Goal: Contribute content

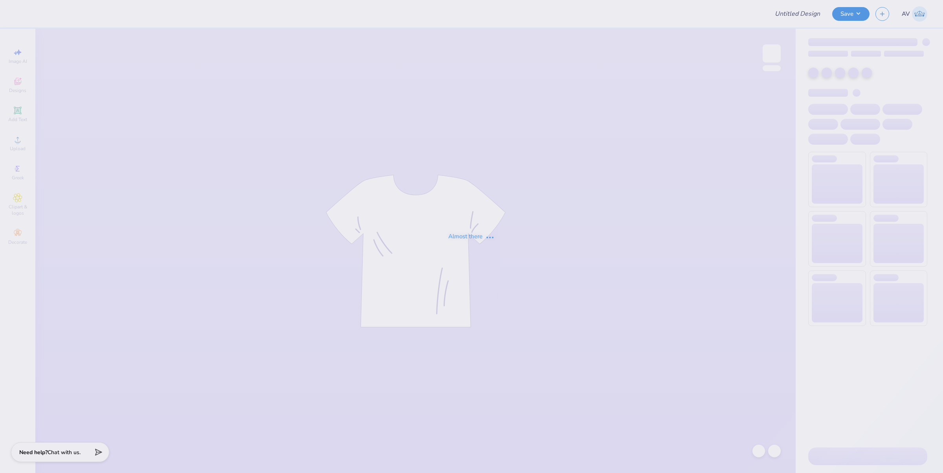
type input "Chi Omega Fall PR"
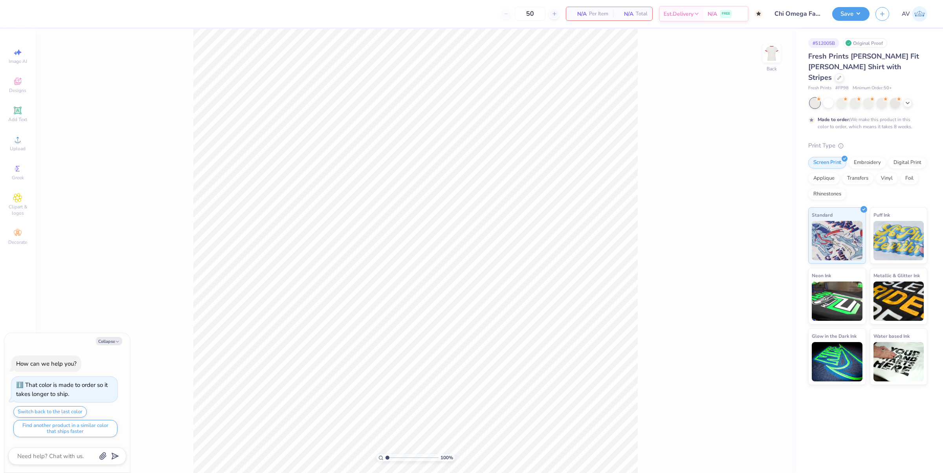
type textarea "x"
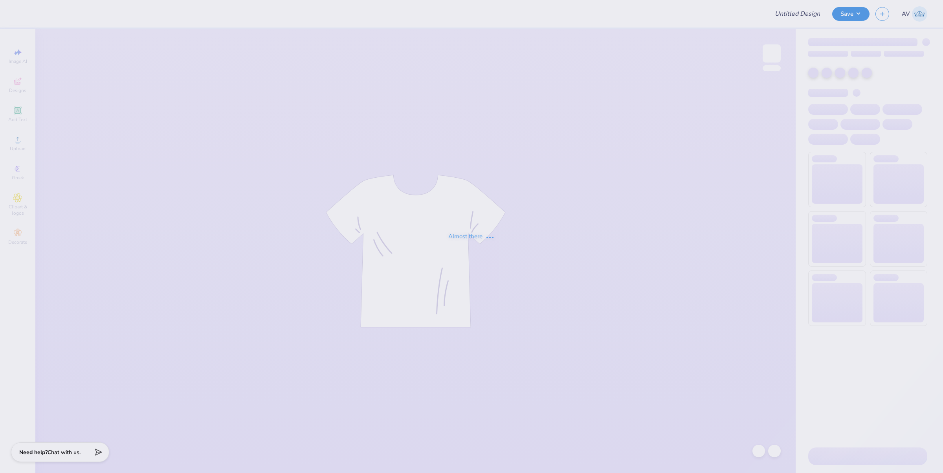
type input "Sydney Brown : Purdue University"
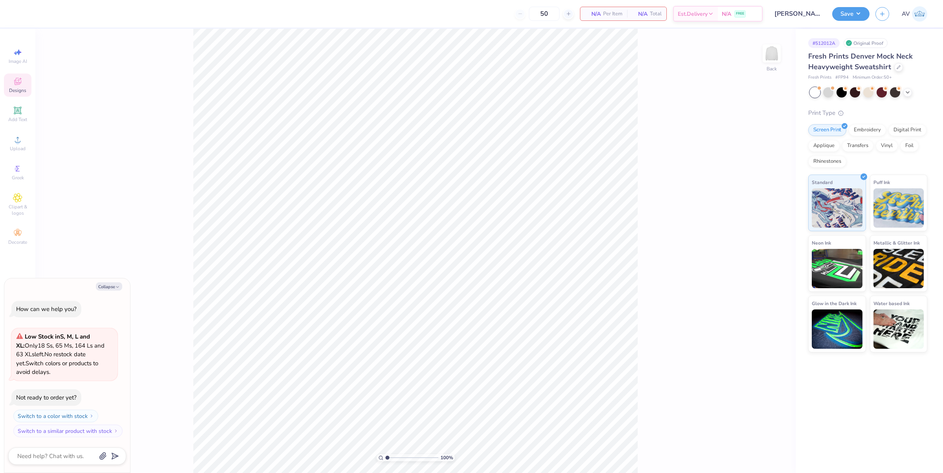
click at [10, 87] on span "Designs" at bounding box center [17, 90] width 17 height 6
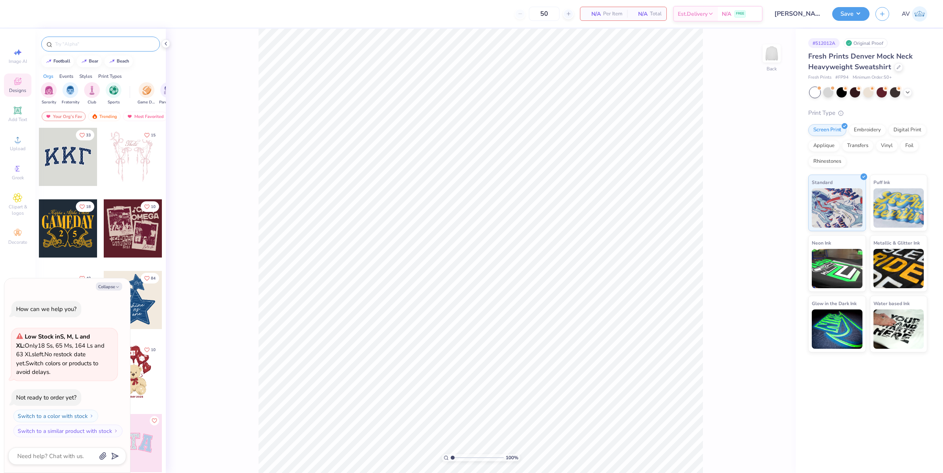
drag, startPoint x: 111, startPoint y: 49, endPoint x: 106, endPoint y: 46, distance: 5.1
click at [111, 49] on div at bounding box center [100, 44] width 119 height 15
click at [105, 46] on input "text" at bounding box center [104, 44] width 101 height 8
type textarea "x"
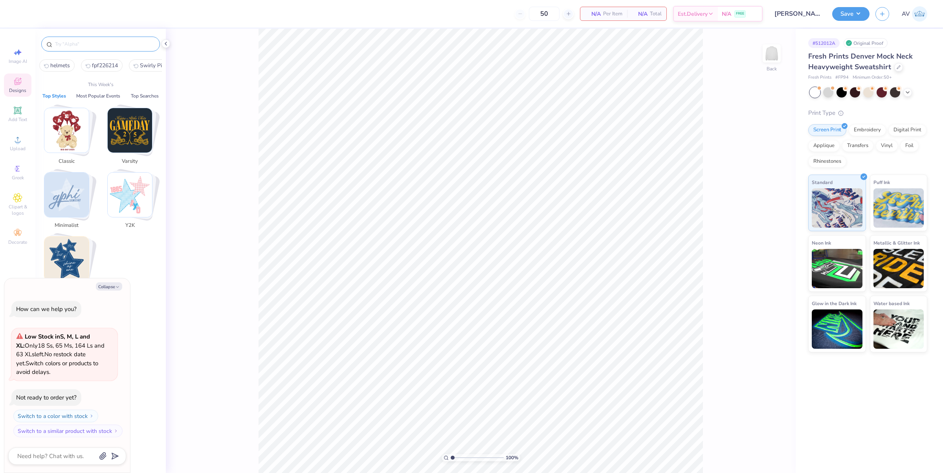
paste input "Football Helmets"
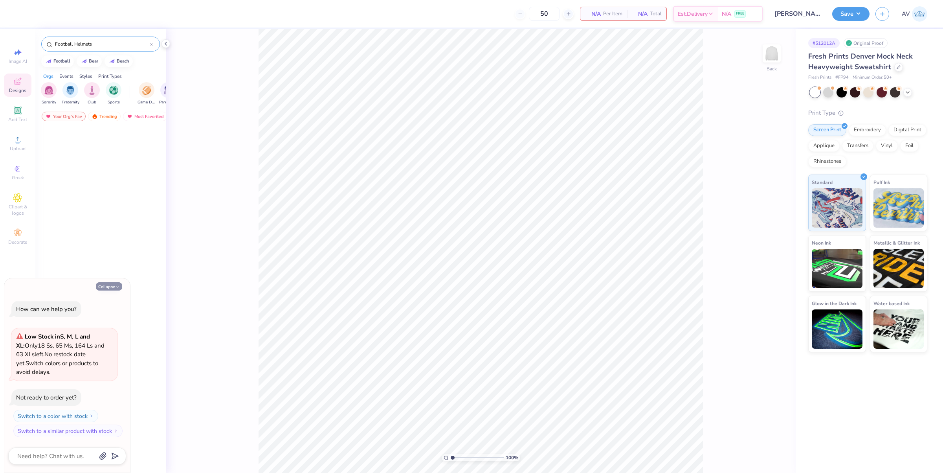
type input "Football Helmets"
click at [110, 285] on button "Collapse" at bounding box center [109, 286] width 26 height 8
type textarea "x"
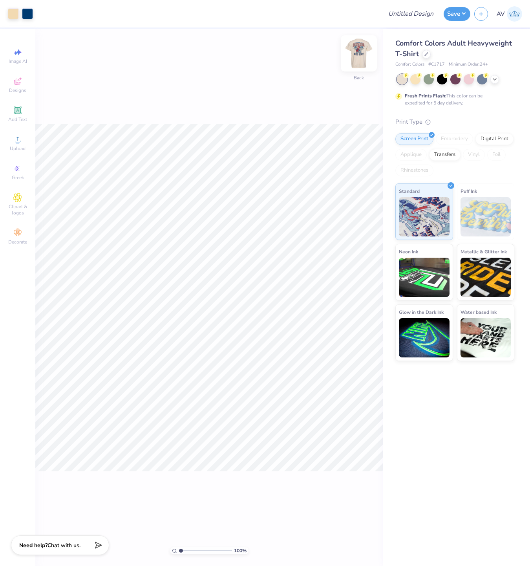
click at [359, 60] on img at bounding box center [358, 53] width 31 height 31
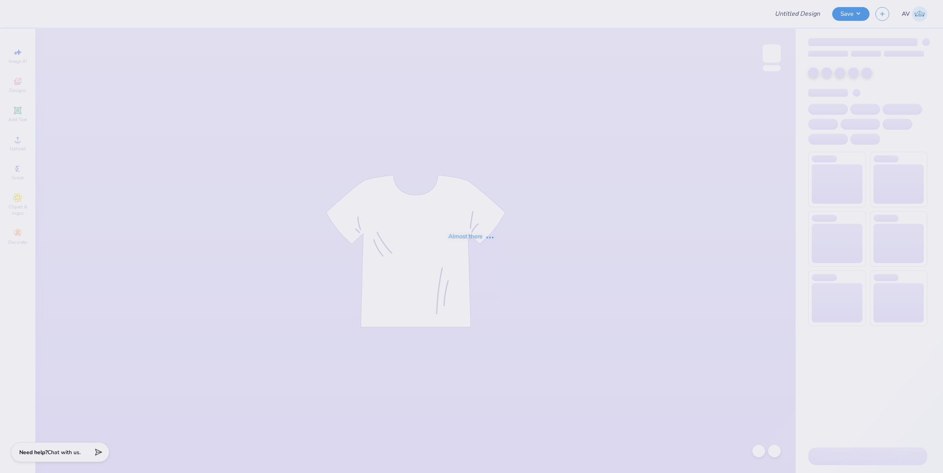
type input "[PERSON_NAME] : [GEOGRAPHIC_DATA]"
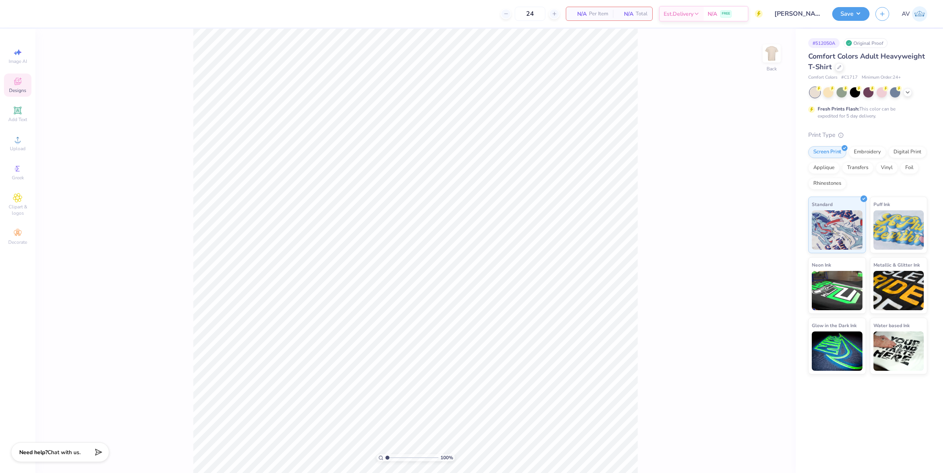
click at [29, 89] on div "Designs" at bounding box center [18, 84] width 28 height 23
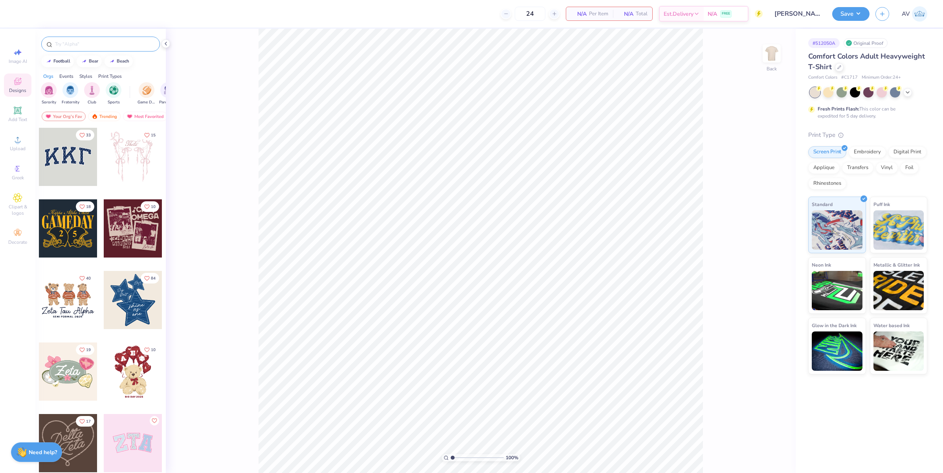
click at [108, 44] on input "text" at bounding box center [104, 44] width 101 height 8
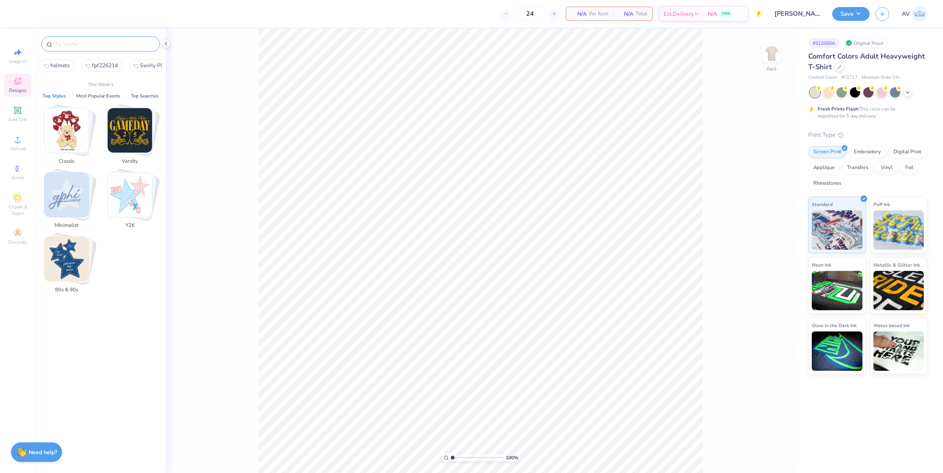
paste input "Athletic Football"
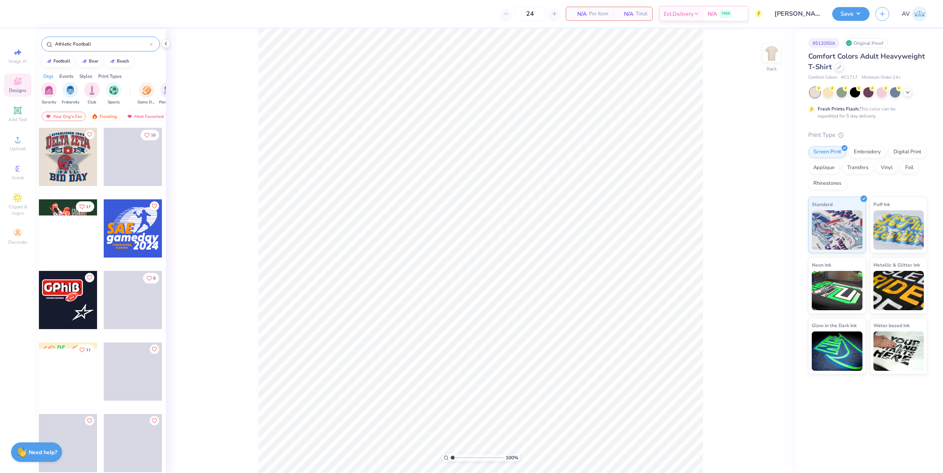
type input "Athletic Football"
